Goal: Check status: Check status

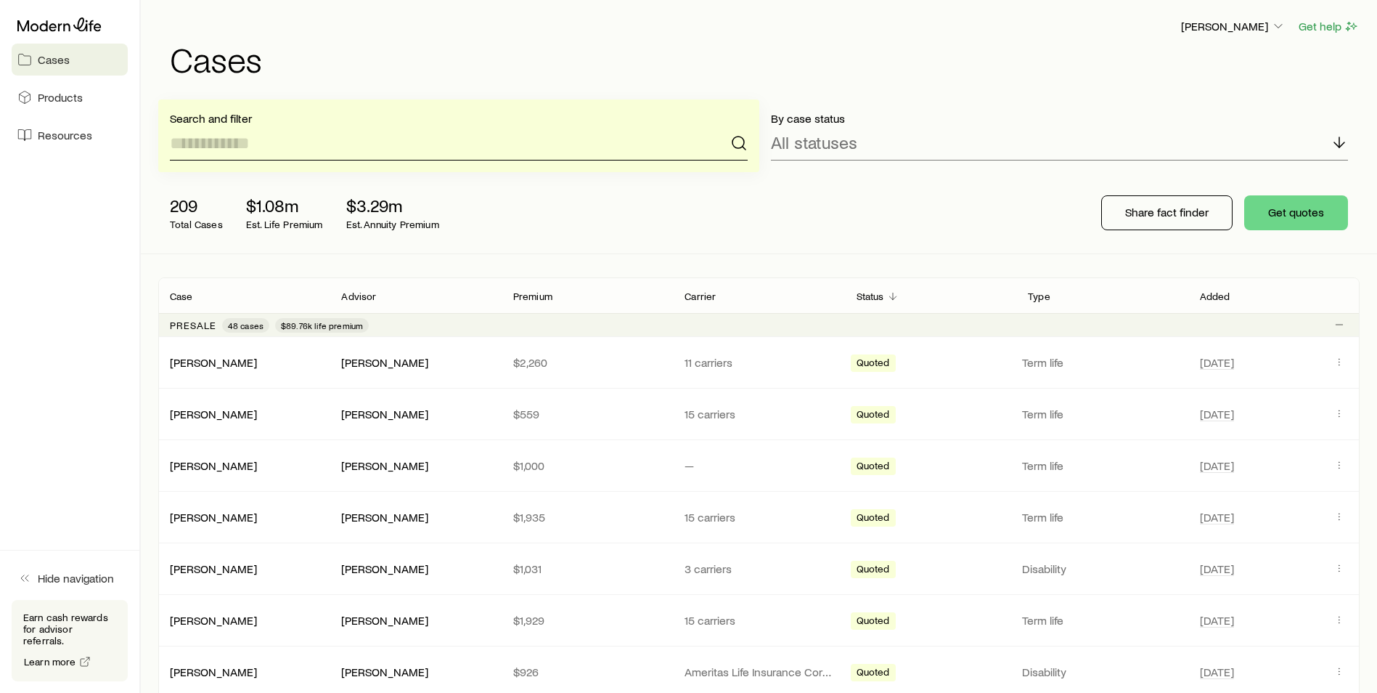
click at [206, 135] on input at bounding box center [459, 143] width 578 height 35
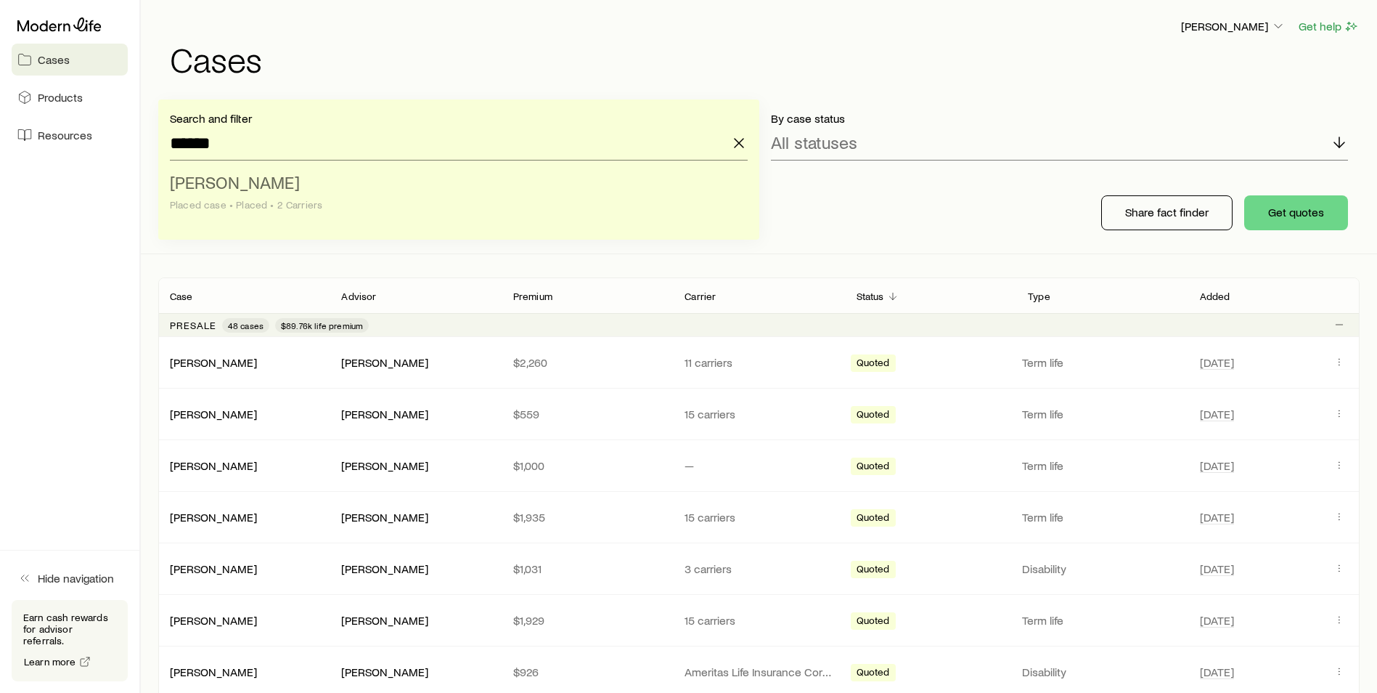
click at [209, 171] on li "[PERSON_NAME] case • Placed • 2 Carriers" at bounding box center [454, 194] width 569 height 56
type input "**********"
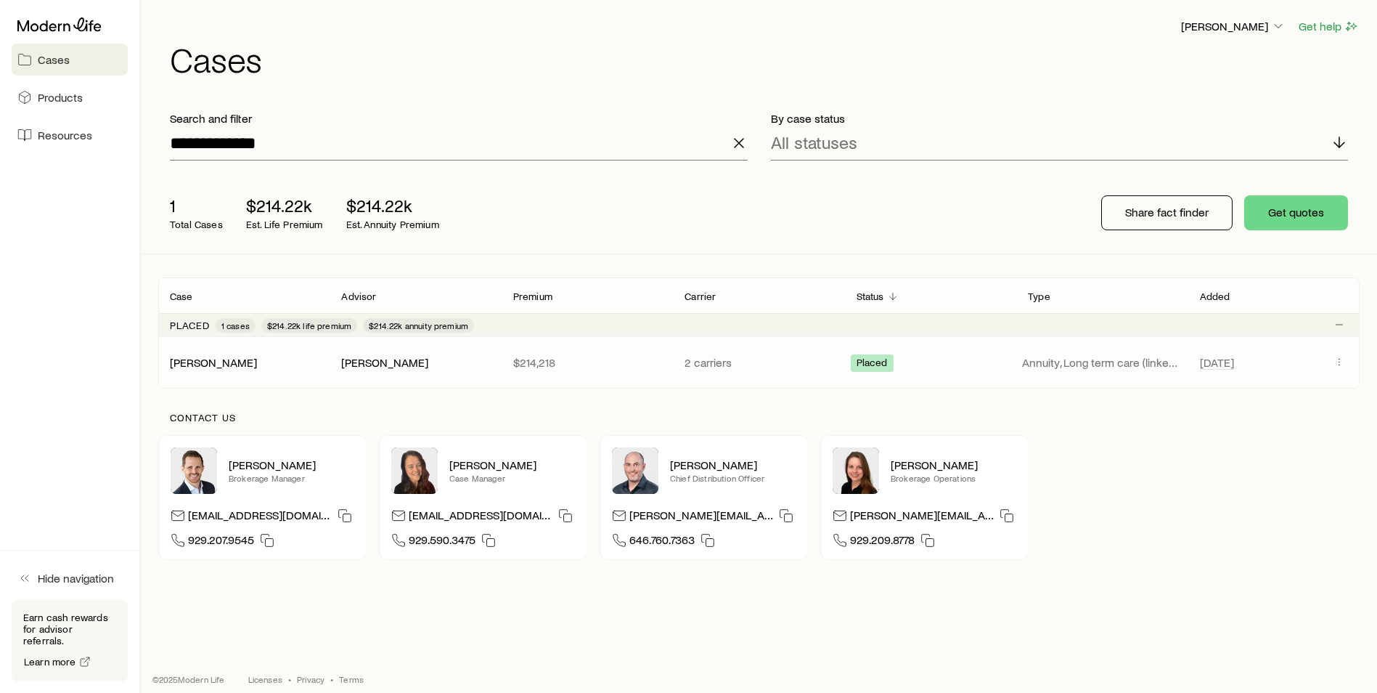
click at [596, 361] on p "$214,218" at bounding box center [587, 362] width 148 height 15
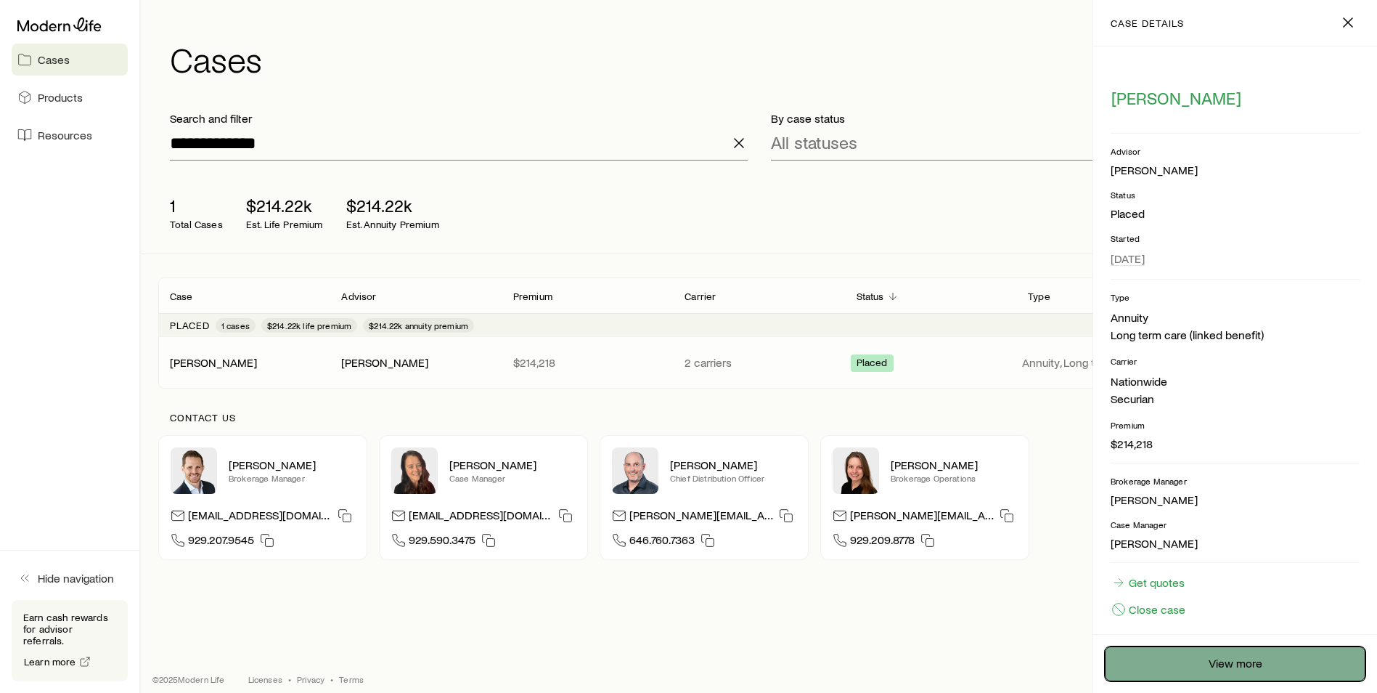
click at [1210, 665] on link "View more" at bounding box center [1235, 663] width 261 height 35
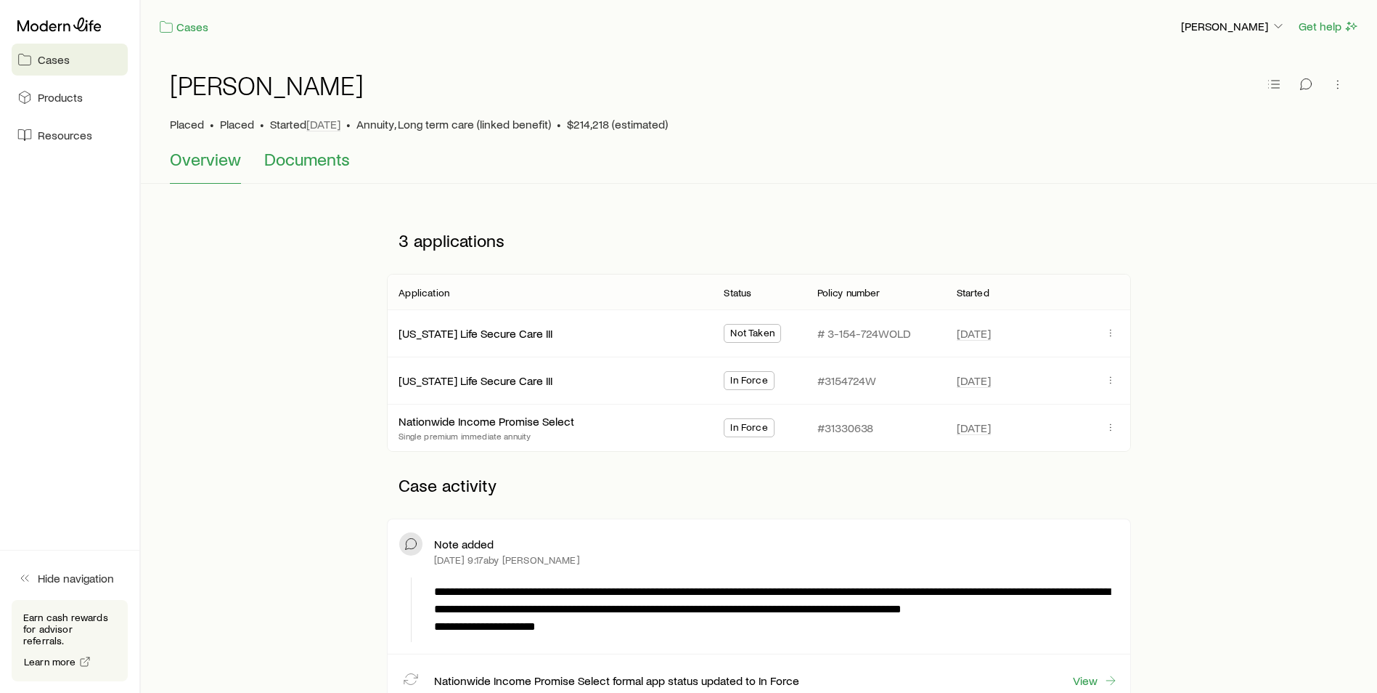
click at [325, 171] on button "Documents" at bounding box center [307, 166] width 86 height 35
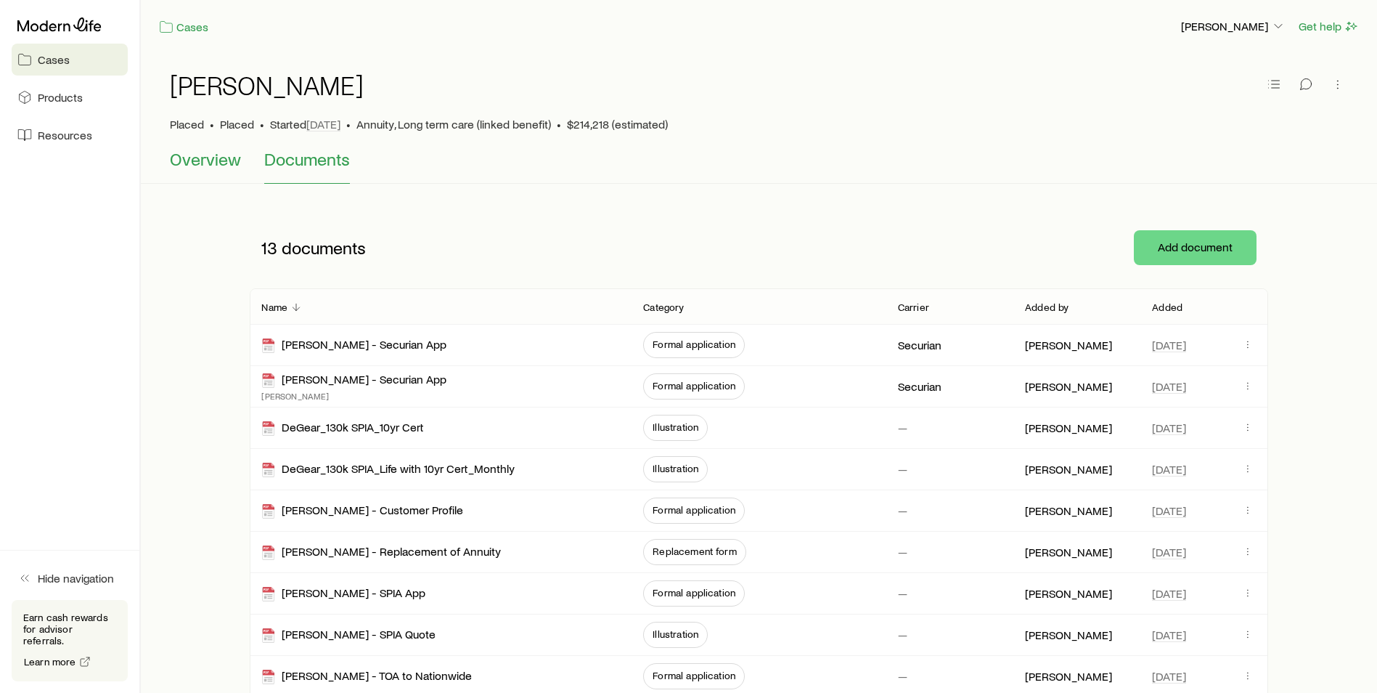
click at [185, 168] on span "Overview" at bounding box center [205, 159] width 71 height 20
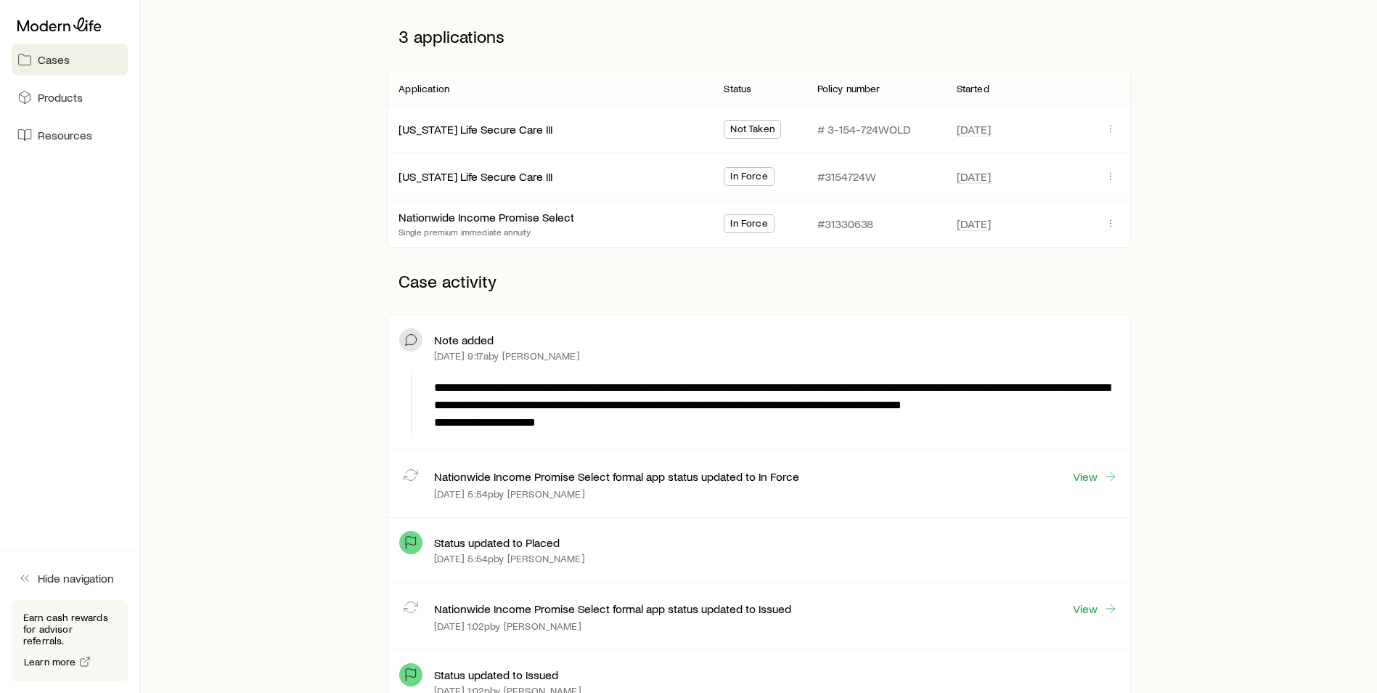
scroll to position [436, 0]
